Goal: Task Accomplishment & Management: Complete application form

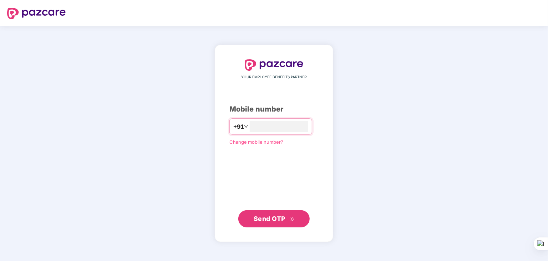
type input "**********"
click at [272, 213] on span "Send OTP" at bounding box center [274, 218] width 41 height 10
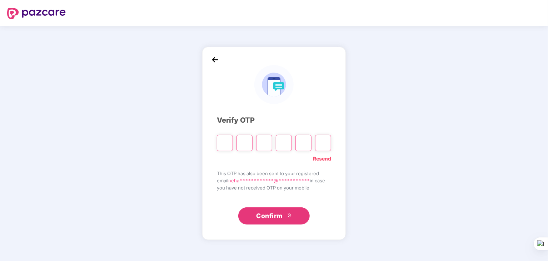
type input "*"
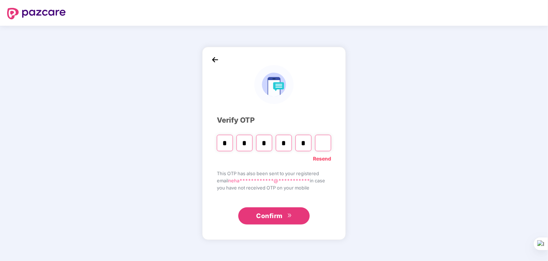
type input "*"
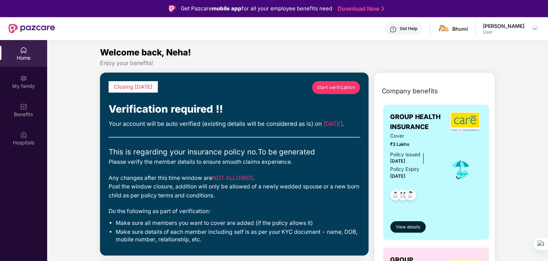
click at [349, 88] on span "Start verification" at bounding box center [336, 87] width 38 height 7
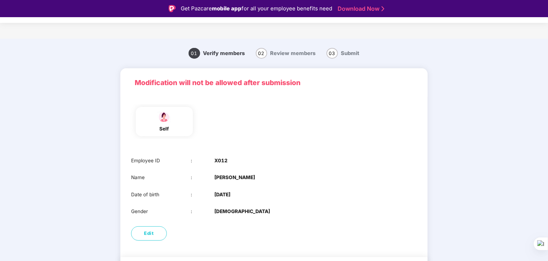
click at [477, 125] on main "01 Verify members 02 Review members 03 Submit Modification will not be allowed …" at bounding box center [274, 170] width 548 height 263
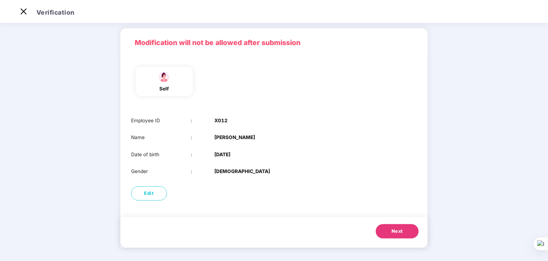
scroll to position [24, 0]
click at [401, 230] on span "Next" at bounding box center [396, 229] width 11 height 7
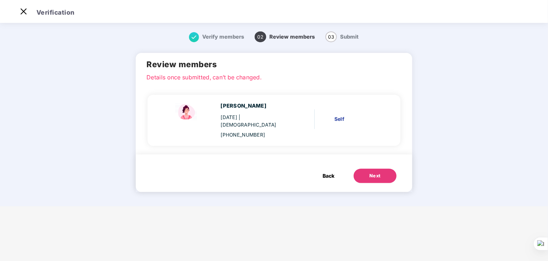
scroll to position [0, 0]
click at [376, 172] on div "Next" at bounding box center [374, 175] width 11 height 7
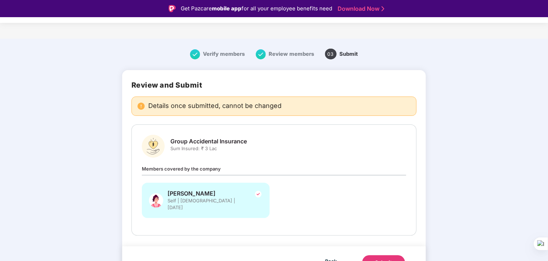
click at [454, 188] on div "Verify members Review members 03 Submit Review and Submit Details once submitte…" at bounding box center [274, 167] width 364 height 250
click at [333, 256] on span "Back" at bounding box center [331, 260] width 12 height 9
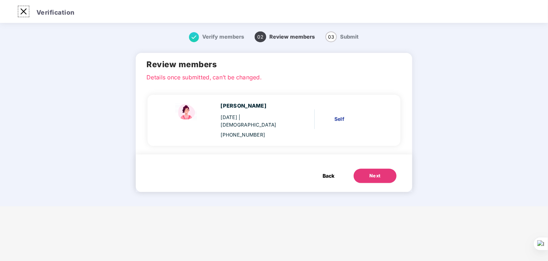
click at [24, 9] on img at bounding box center [23, 11] width 11 height 11
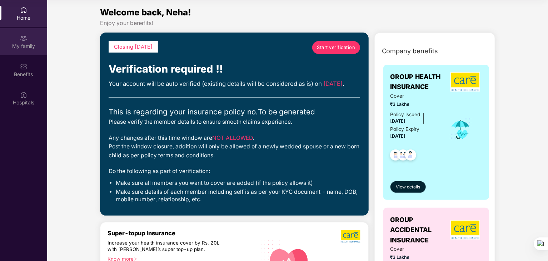
click at [27, 40] on img at bounding box center [23, 38] width 7 height 7
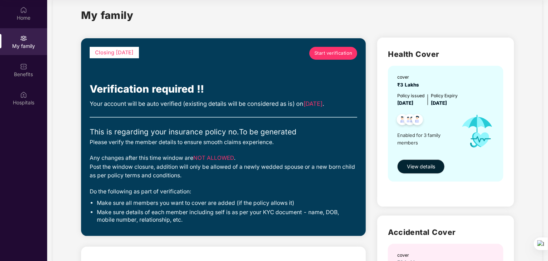
scroll to position [14, 0]
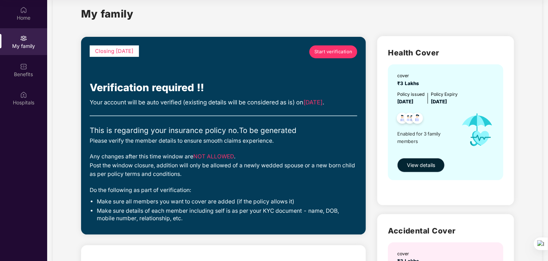
click at [434, 163] on span "View details" at bounding box center [421, 165] width 28 height 8
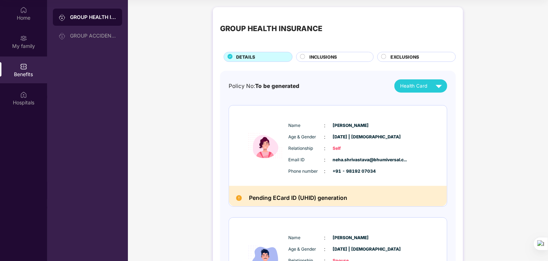
click at [469, 179] on div "GROUP HEALTH INSURANCE DETAILS INCLUSIONS EXCLUSIONS Policy No: To be generated…" at bounding box center [338, 239] width 420 height 471
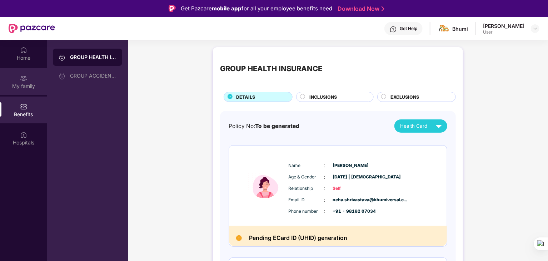
click at [29, 79] on div "My family" at bounding box center [23, 81] width 47 height 27
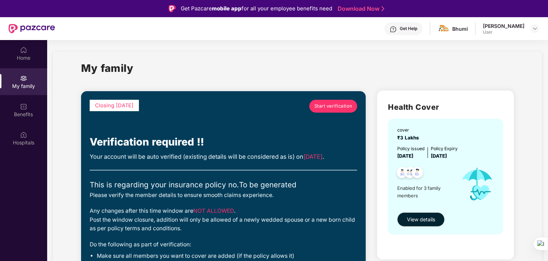
click at [288, 62] on div "My family" at bounding box center [297, 72] width 433 height 25
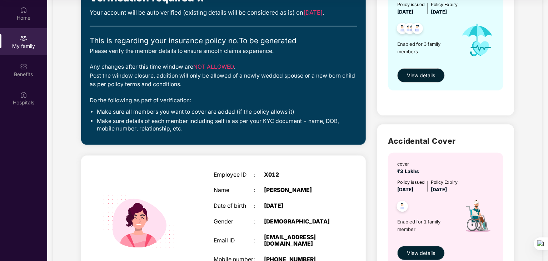
scroll to position [32, 0]
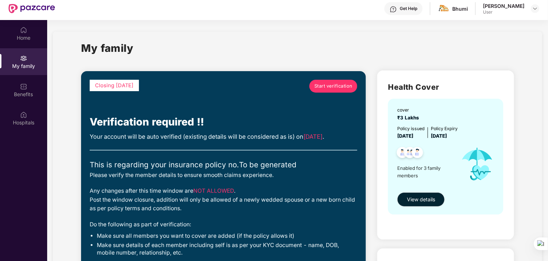
scroll to position [0, 0]
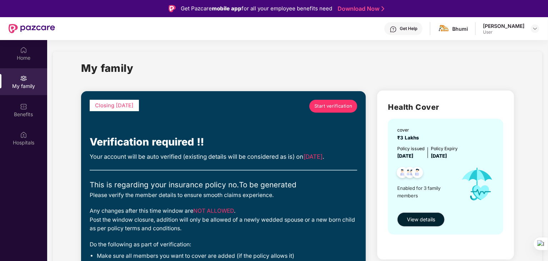
click at [345, 201] on div "Closing in 4 days Start verification Verification required !! Your account will…" at bounding box center [224, 190] width 268 height 180
click at [431, 215] on button "View details" at bounding box center [421, 219] width 48 height 14
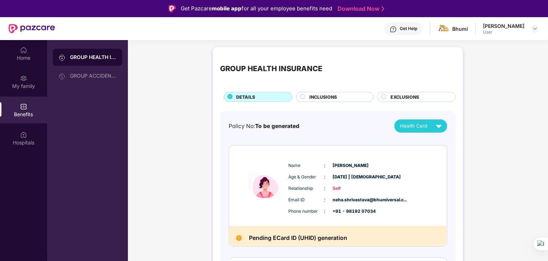
click at [301, 95] on circle at bounding box center [302, 96] width 5 height 5
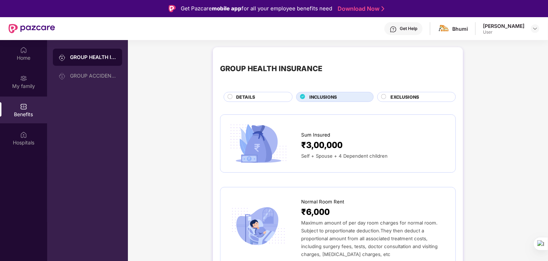
click at [385, 96] on circle at bounding box center [383, 96] width 5 height 5
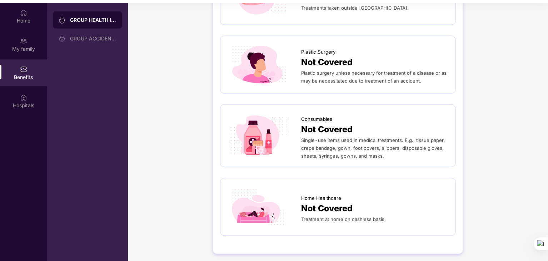
scroll to position [40, 0]
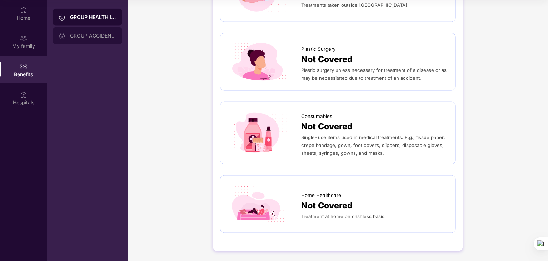
click at [90, 41] on div "GROUP ACCIDENTAL INSURANCE" at bounding box center [87, 35] width 69 height 17
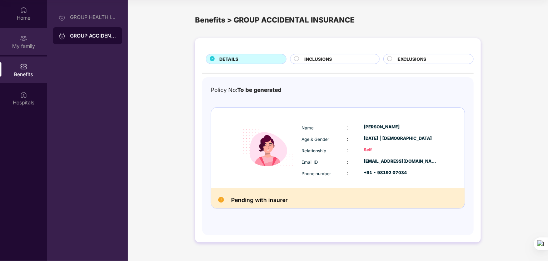
click at [27, 43] on div "My family" at bounding box center [23, 46] width 47 height 7
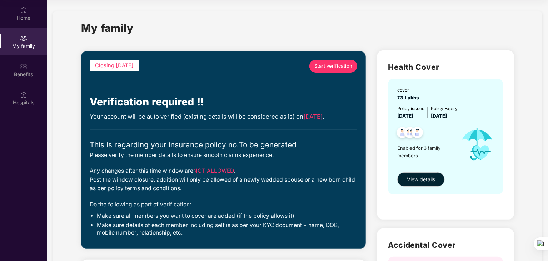
click at [333, 69] on span "Start verification" at bounding box center [333, 66] width 38 height 7
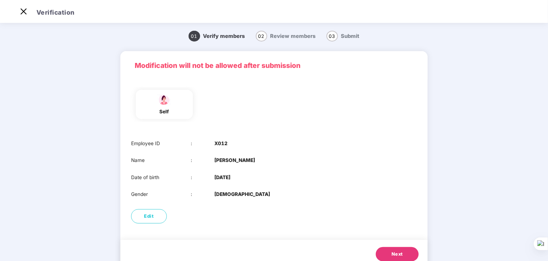
scroll to position [17, 0]
click at [344, 141] on div "Employee ID : X012" at bounding box center [274, 144] width 286 height 8
click at [144, 219] on button "Edit" at bounding box center [149, 216] width 36 height 14
select select "******"
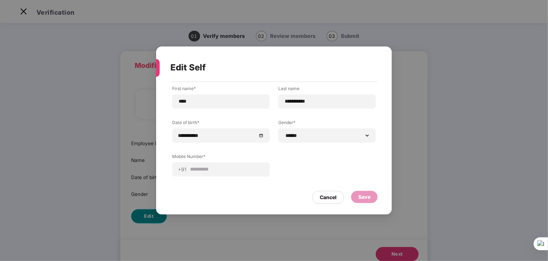
scroll to position [0, 0]
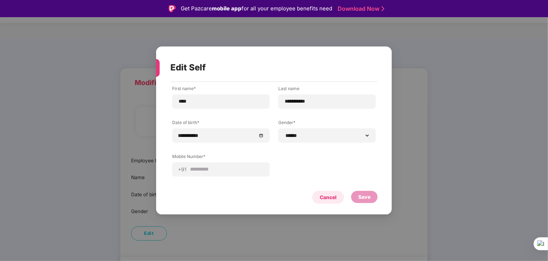
click at [327, 192] on div "Cancel" at bounding box center [328, 197] width 32 height 13
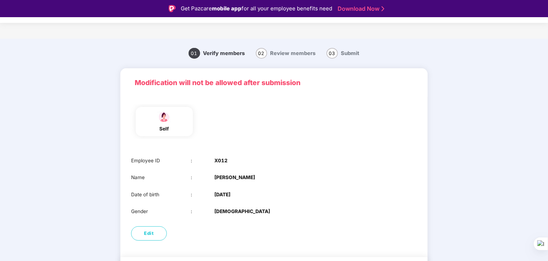
click at [338, 185] on div "Employee ID : X012 Name : Neha Shrivastava Date of birth : 30 June 1980 Gender …" at bounding box center [273, 186] width 307 height 73
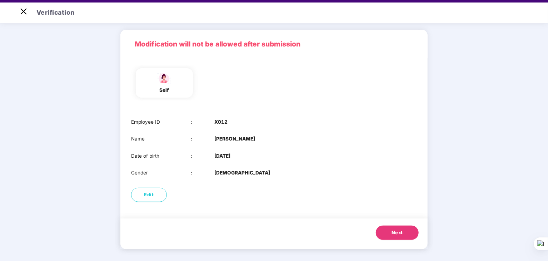
scroll to position [17, 0]
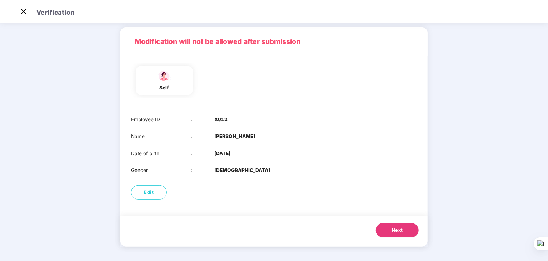
click at [400, 230] on span "Next" at bounding box center [396, 229] width 11 height 7
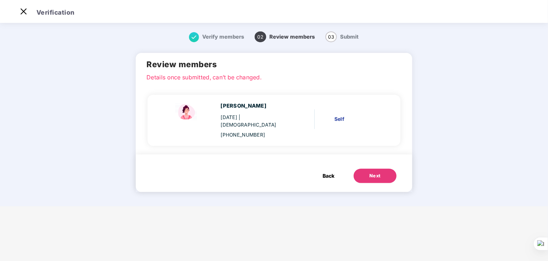
click at [373, 172] on div "Next" at bounding box center [374, 175] width 11 height 7
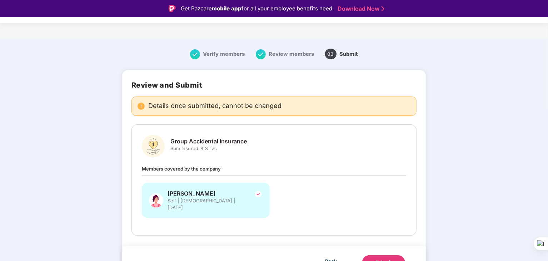
click at [452, 160] on div "Verify members Review members 03 Submit Review and Submit Details once submitte…" at bounding box center [274, 167] width 364 height 250
click at [329, 256] on span "Back" at bounding box center [331, 260] width 12 height 9
